Goal: Task Accomplishment & Management: Manage account settings

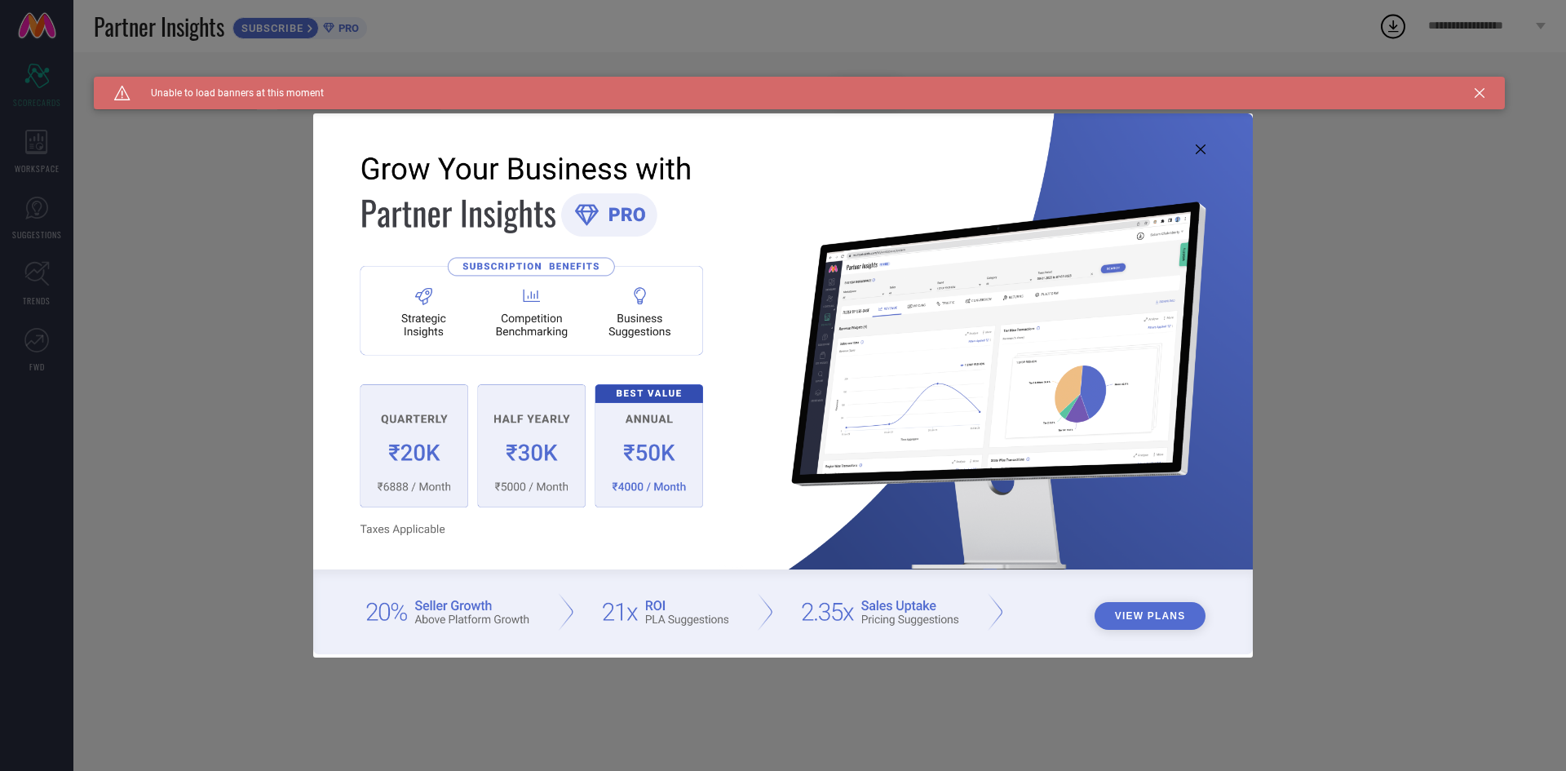
type input "All"
click at [1197, 148] on icon at bounding box center [1201, 149] width 10 height 10
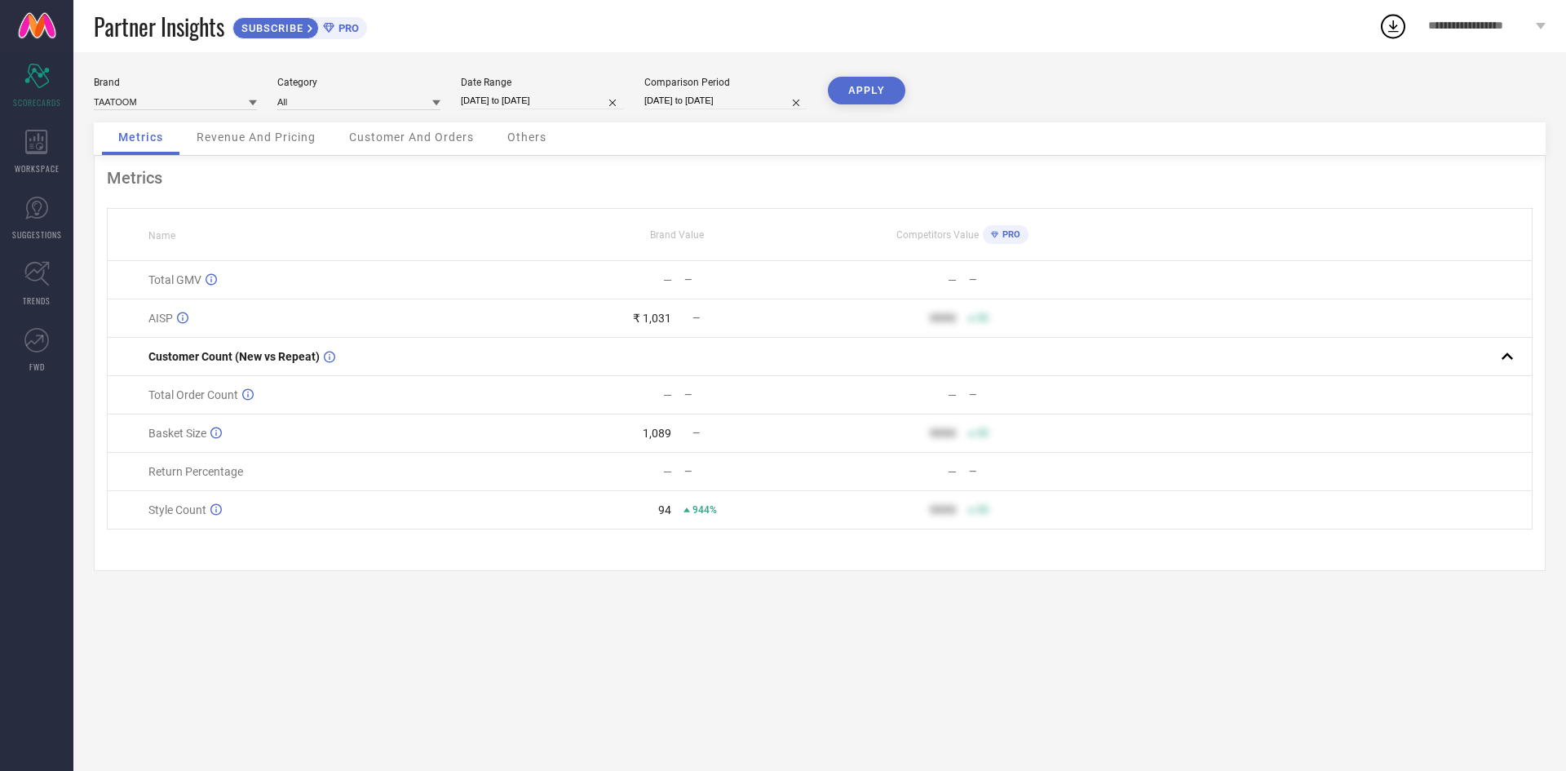
click at [1020, 11] on div "Partner Insights SUBSCRIBE PRO" at bounding box center [736, 26] width 1285 height 52
click at [873, 36] on div "Partner Insights SUBSCRIBE PRO" at bounding box center [736, 26] width 1285 height 52
